Goal: Task Accomplishment & Management: Manage account settings

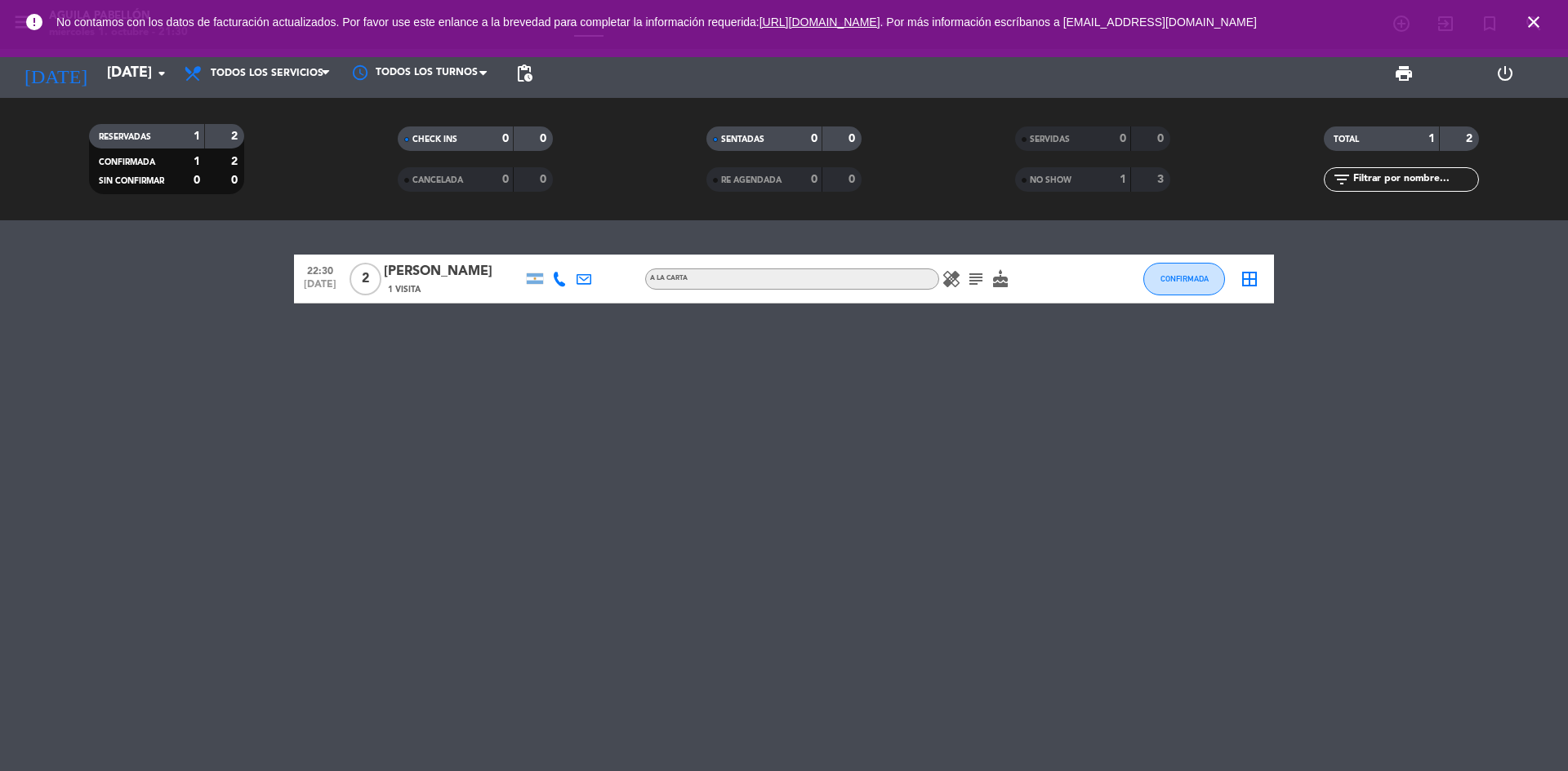
click at [1534, 16] on icon "close" at bounding box center [1533, 22] width 19 height 19
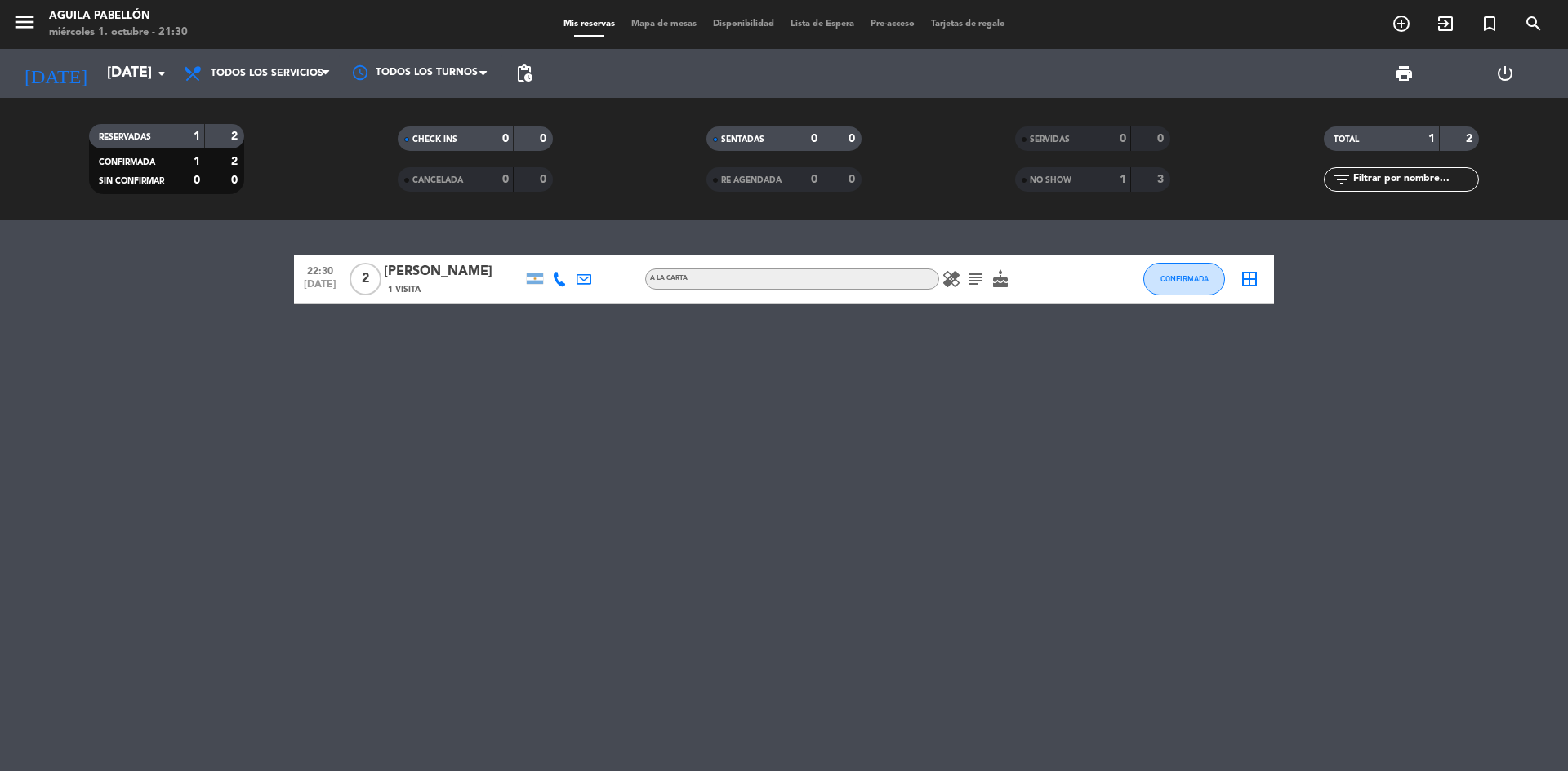
click at [1363, 499] on div "22:30 [DATE] 2 [PERSON_NAME] 1 Visita A LA CARTA healing subject cake CONFIRMAD…" at bounding box center [784, 496] width 1568 height 551
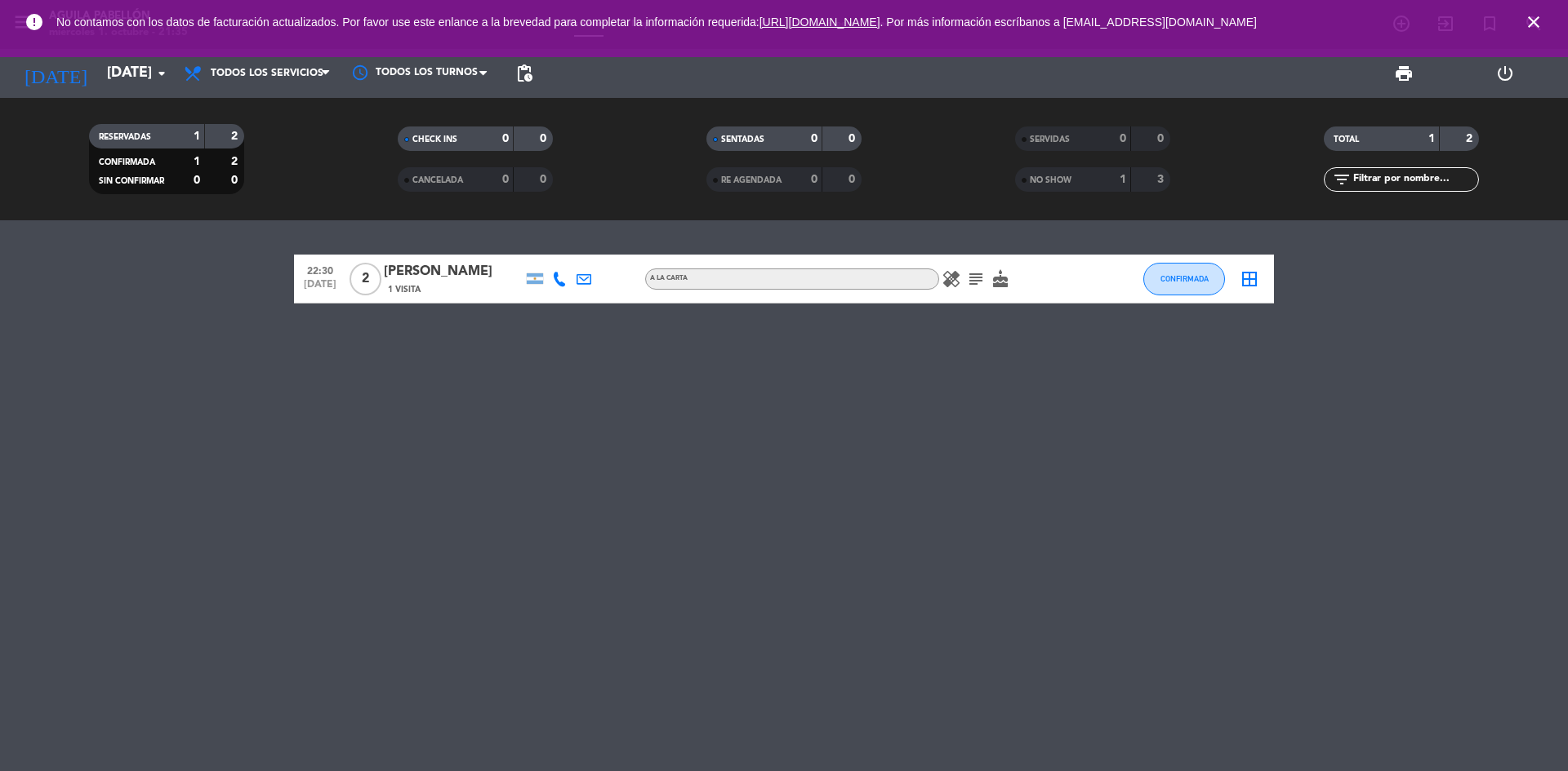
click at [972, 279] on icon "subject" at bounding box center [975, 279] width 19 height 19
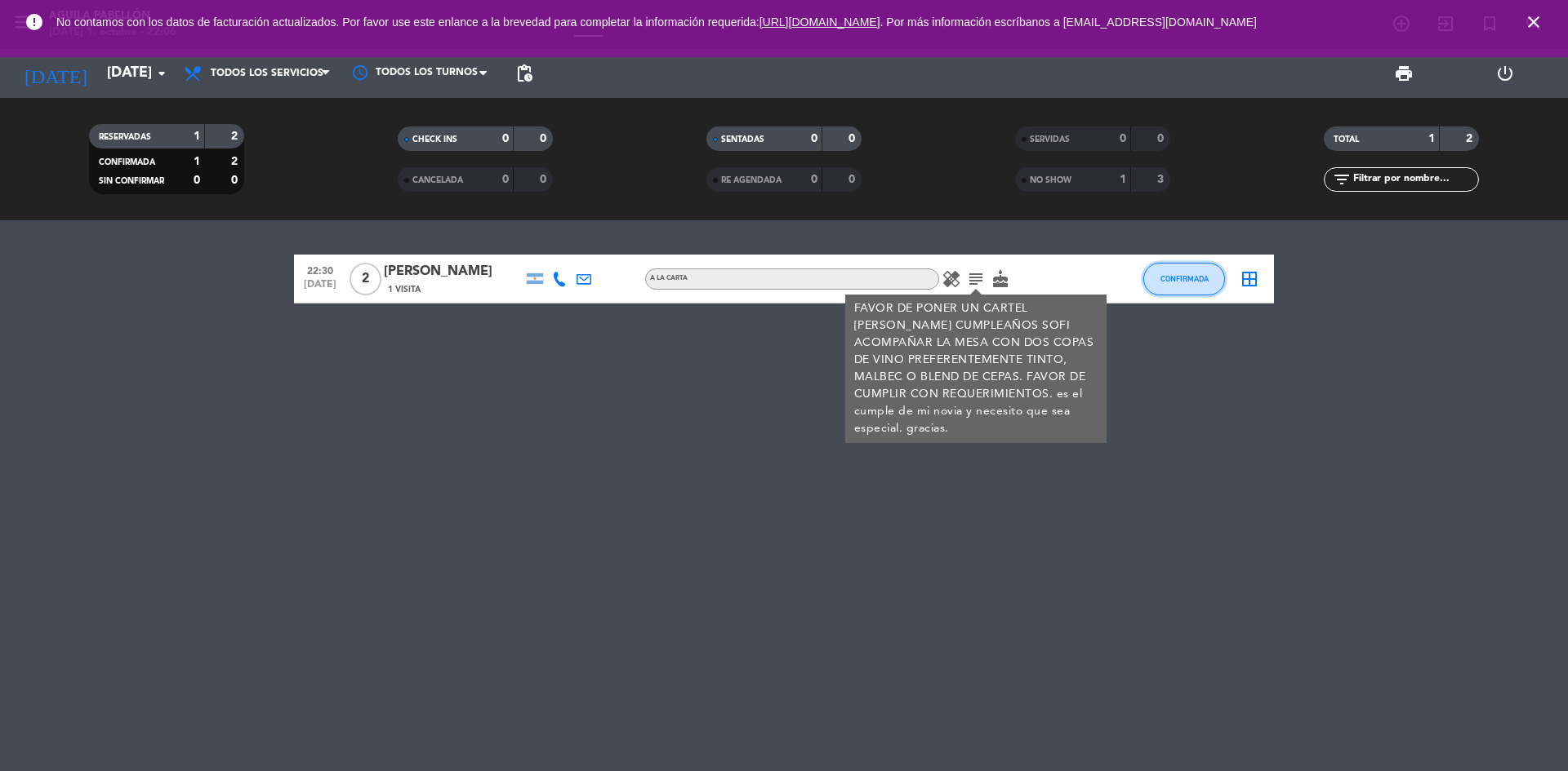
click at [1217, 292] on button "CONFIRMADA" at bounding box center [1184, 279] width 81 height 33
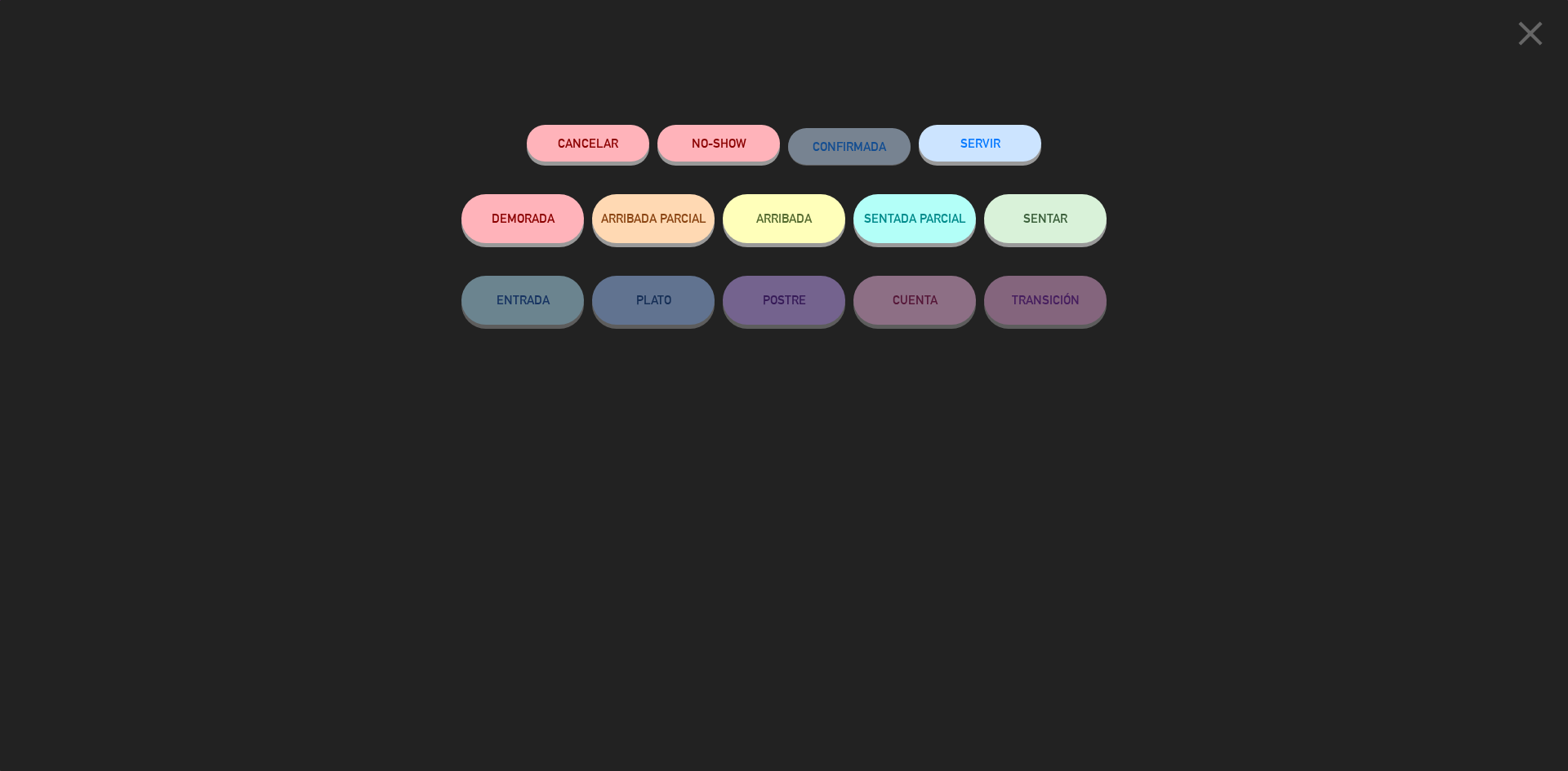
click at [1014, 226] on button "SENTAR" at bounding box center [1045, 218] width 122 height 49
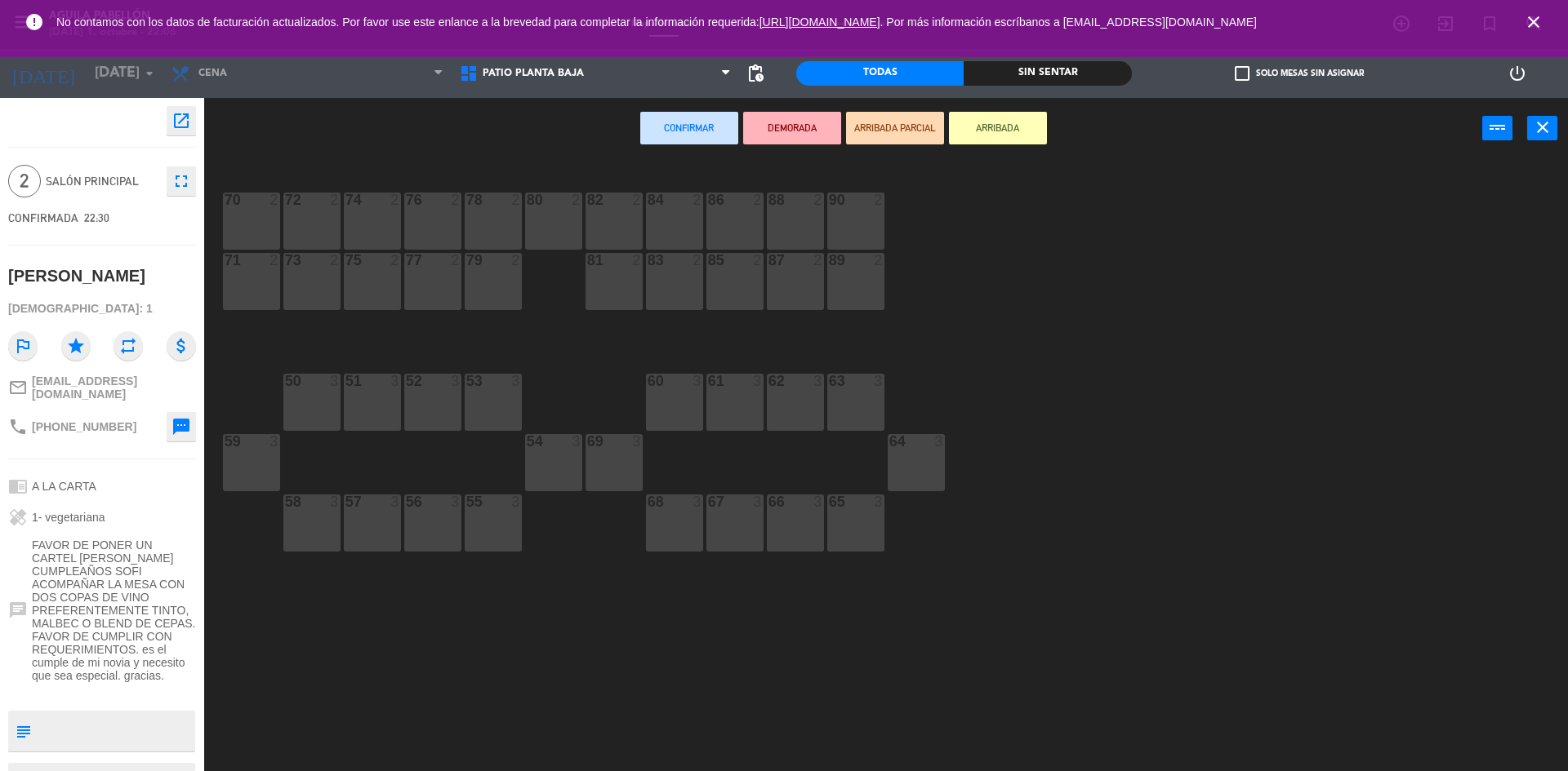
click at [483, 282] on div "79 2" at bounding box center [493, 281] width 57 height 57
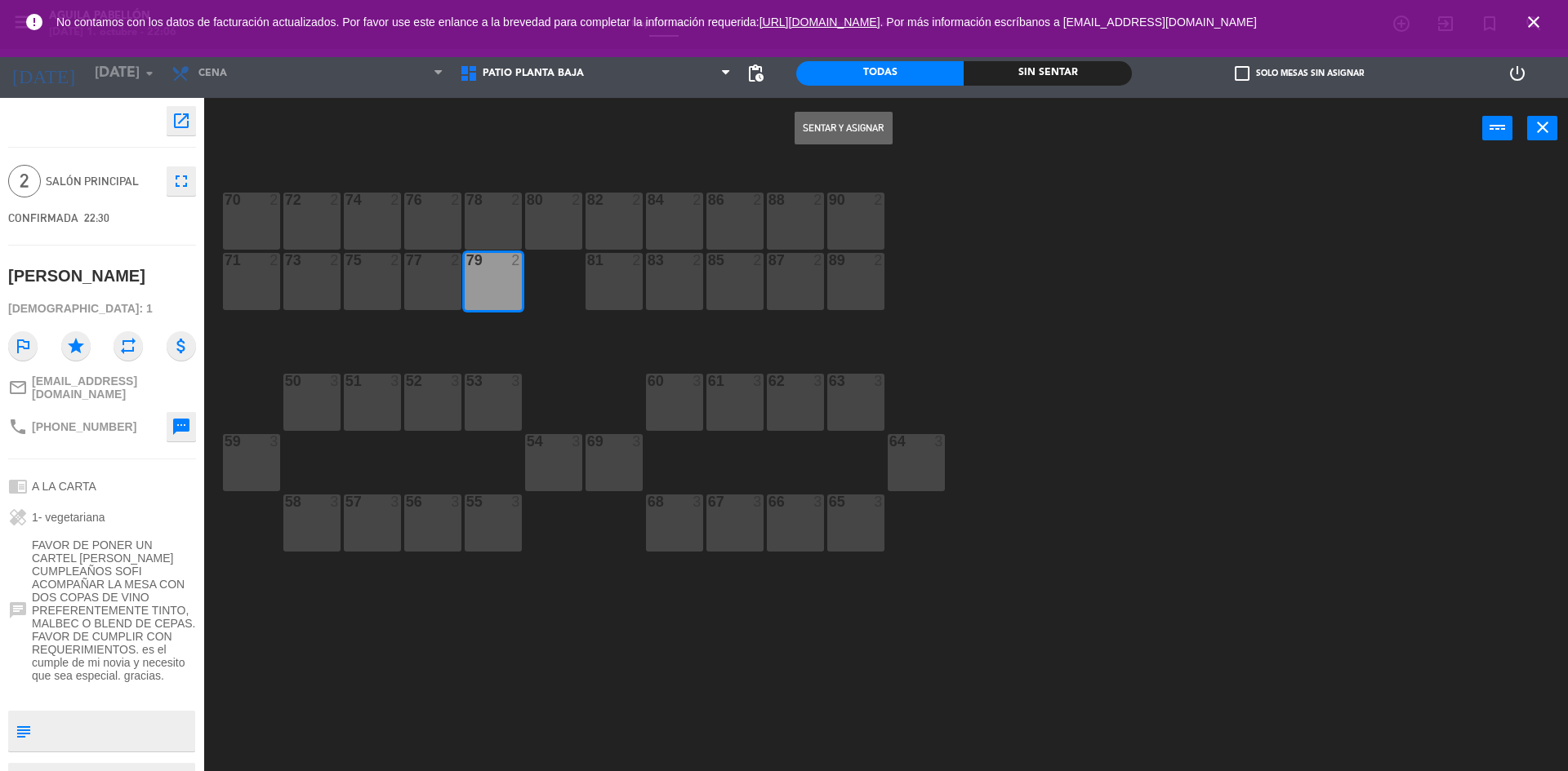
click at [844, 126] on button "Sentar y Asignar" at bounding box center [843, 128] width 98 height 33
